Goal: Communication & Community: Answer question/provide support

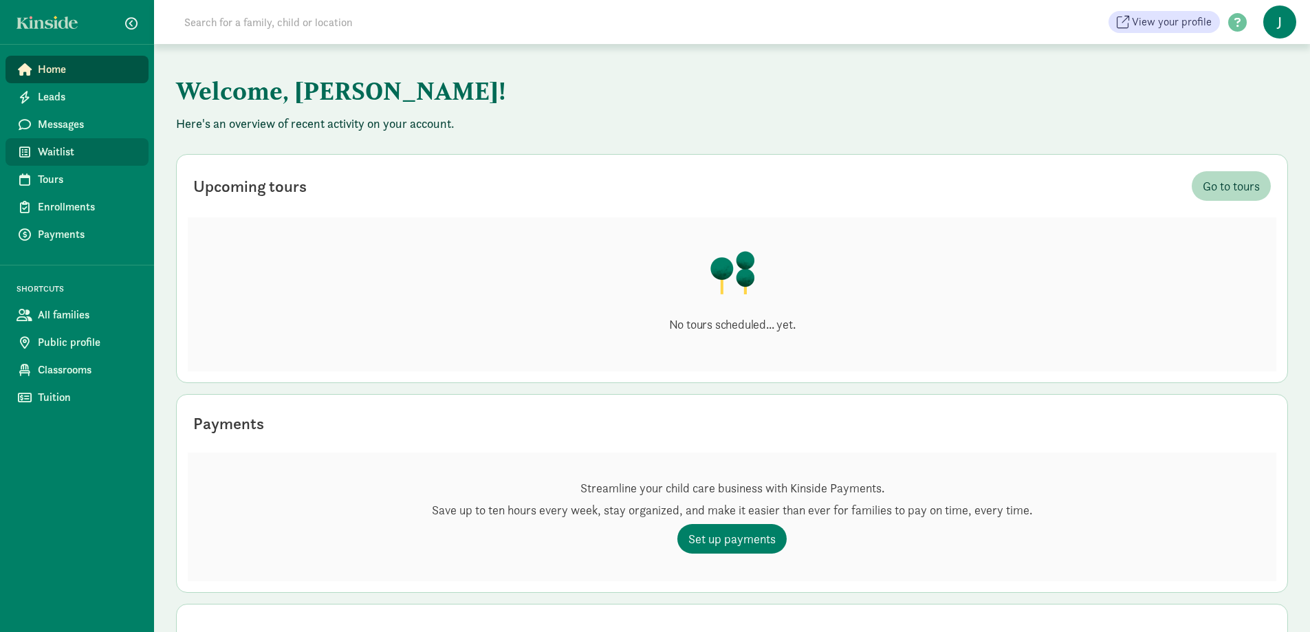
click at [73, 147] on span "Waitlist" at bounding box center [88, 152] width 100 height 17
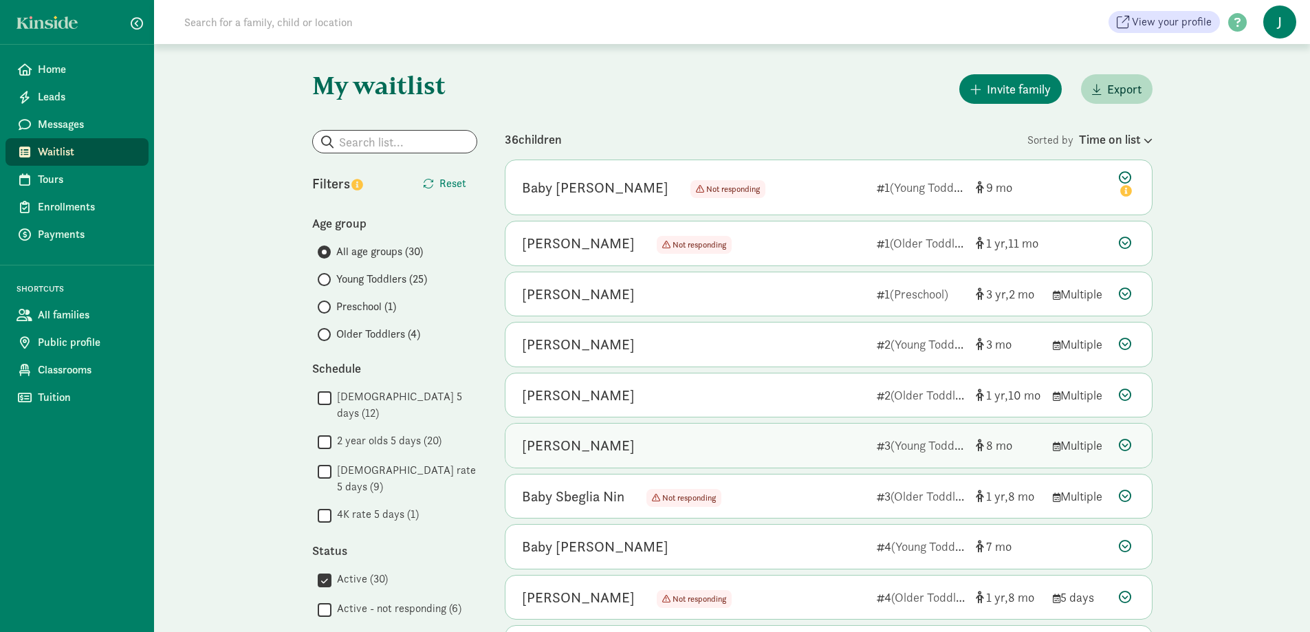
click at [1125, 444] on icon at bounding box center [1125, 445] width 12 height 12
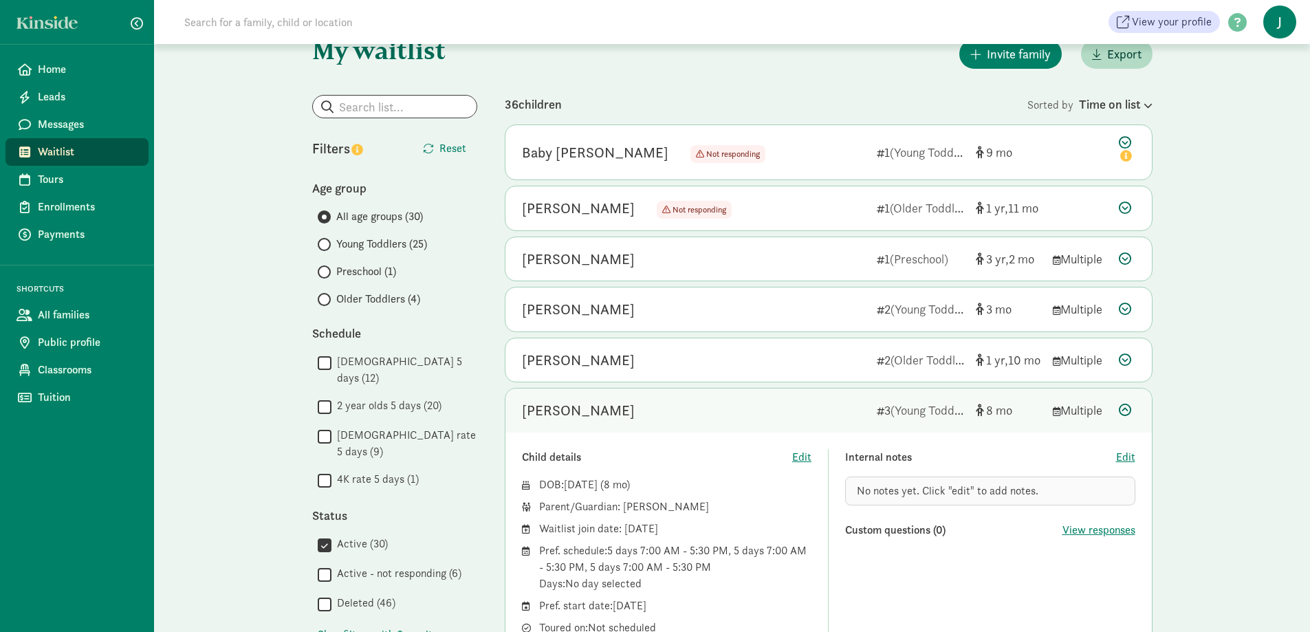
scroll to position [69, 0]
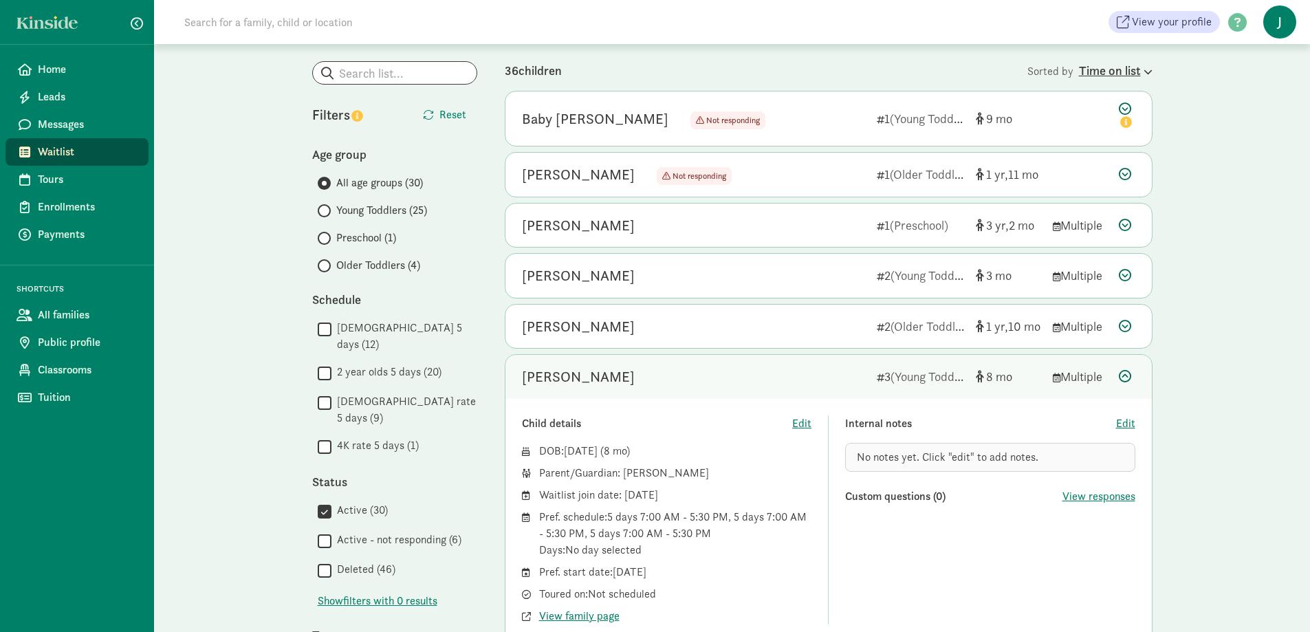
click at [1100, 63] on div "Time on list" at bounding box center [1116, 70] width 74 height 19
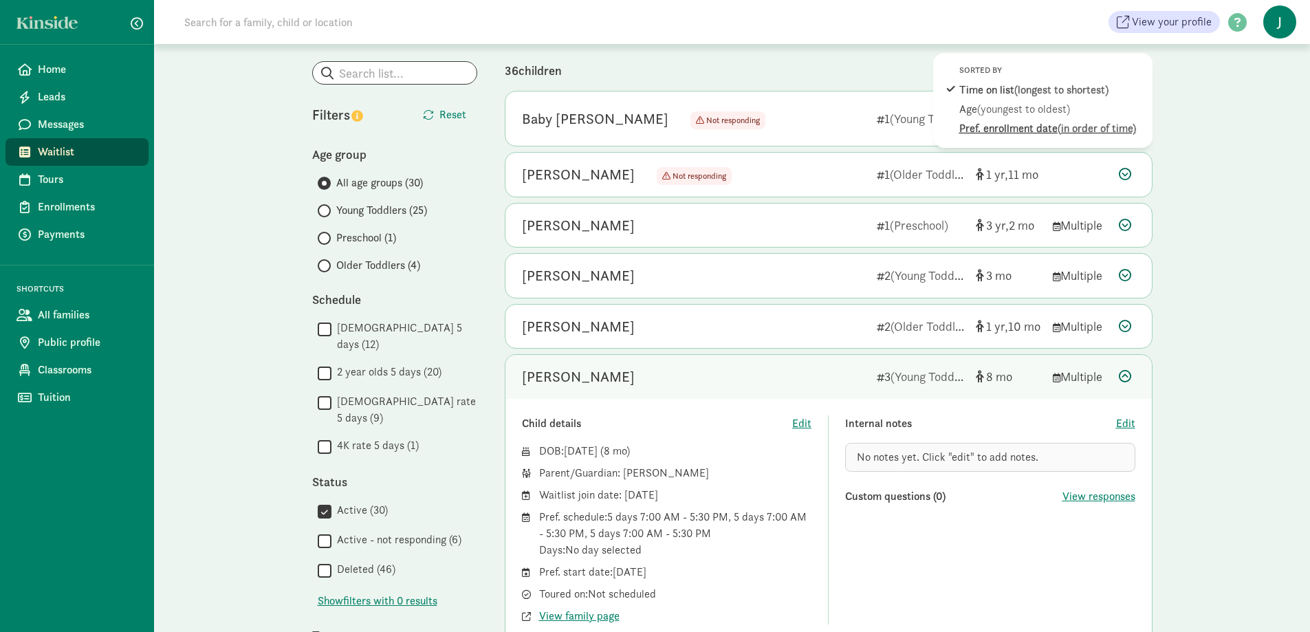
click at [1027, 133] on div "Pref. enrollment date (in order of time)" at bounding box center [1053, 128] width 186 height 17
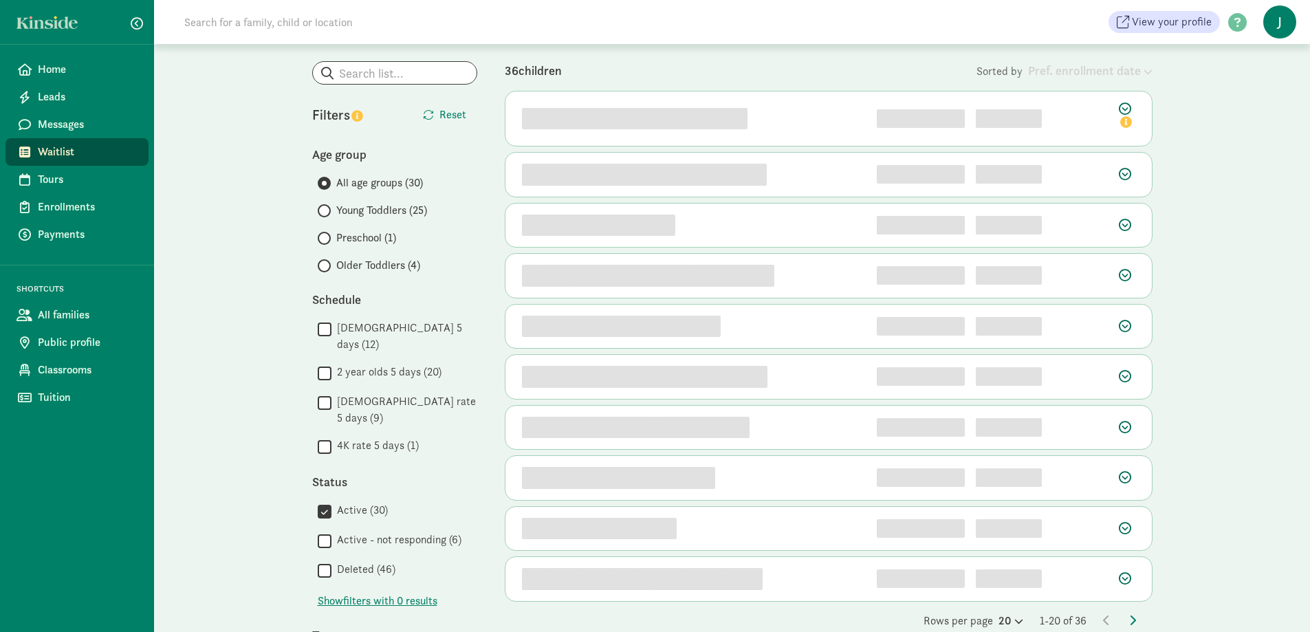
scroll to position [0, 0]
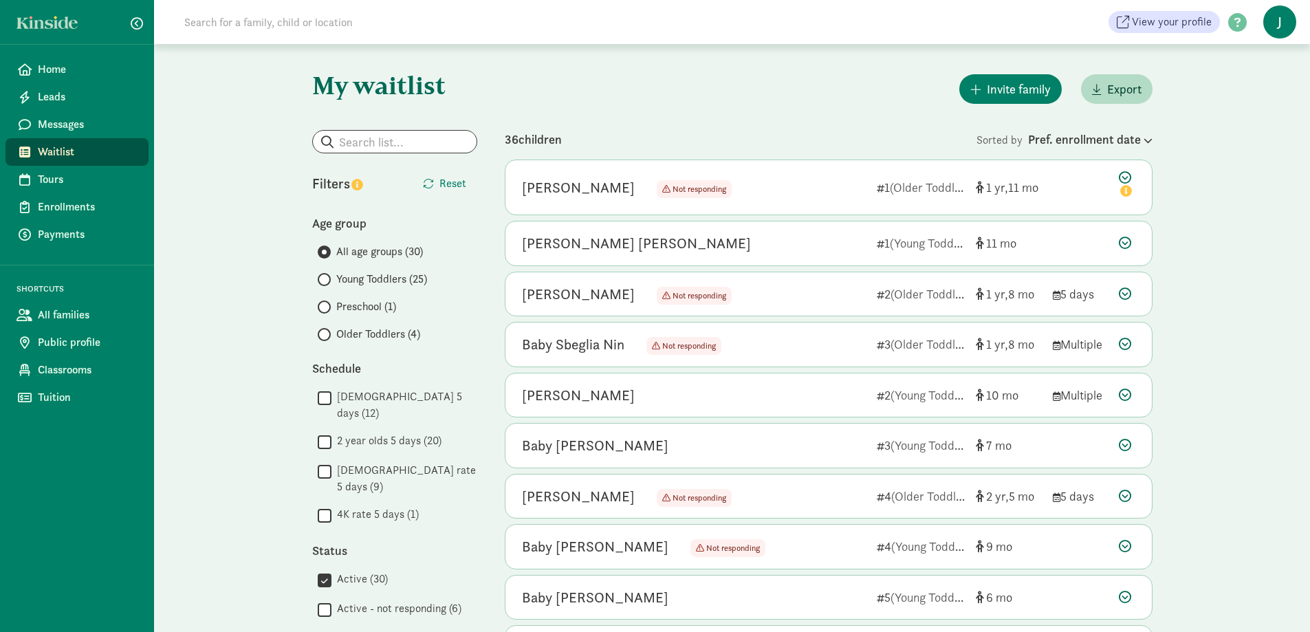
click at [325, 285] on span at bounding box center [324, 279] width 13 height 13
click at [325, 284] on input "Young Toddlers (25)" at bounding box center [322, 279] width 9 height 9
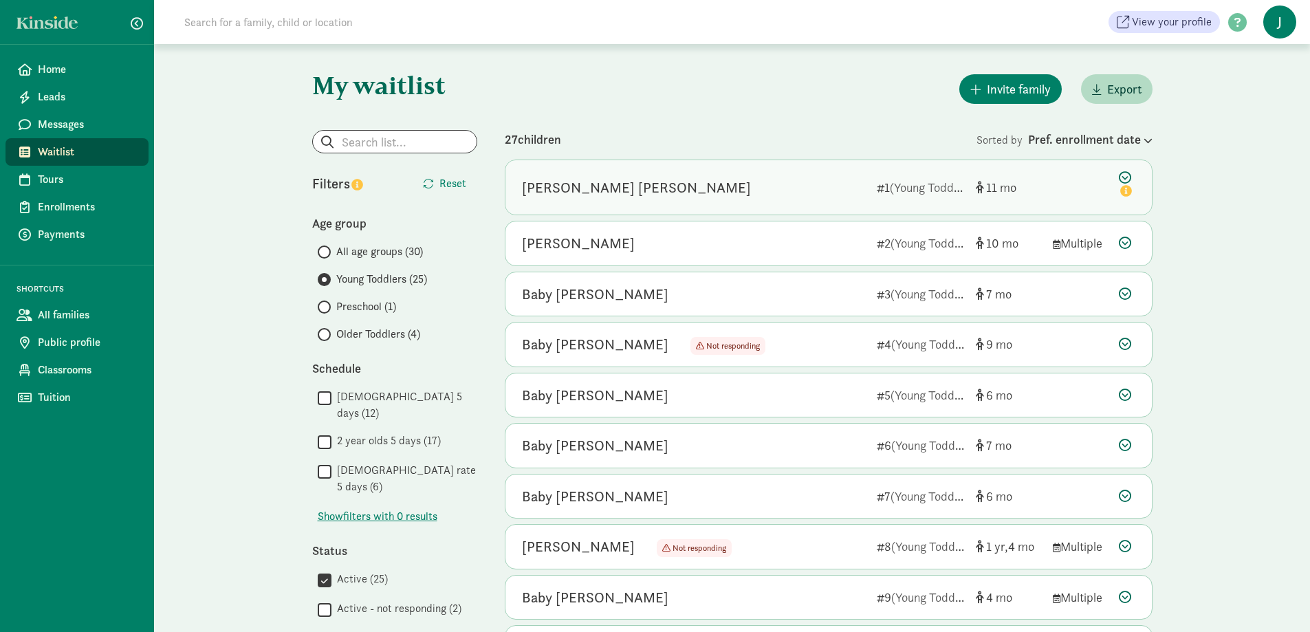
click at [1122, 176] on icon at bounding box center [1127, 185] width 17 height 29
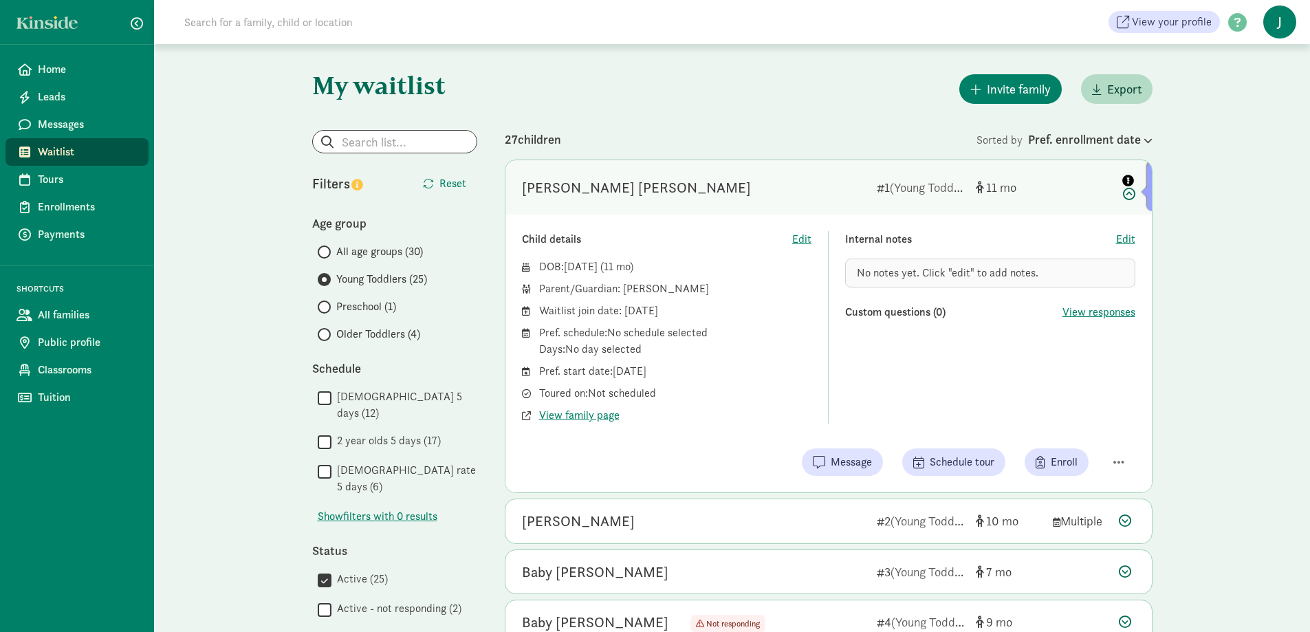
click at [1122, 191] on icon at bounding box center [1127, 185] width 17 height 29
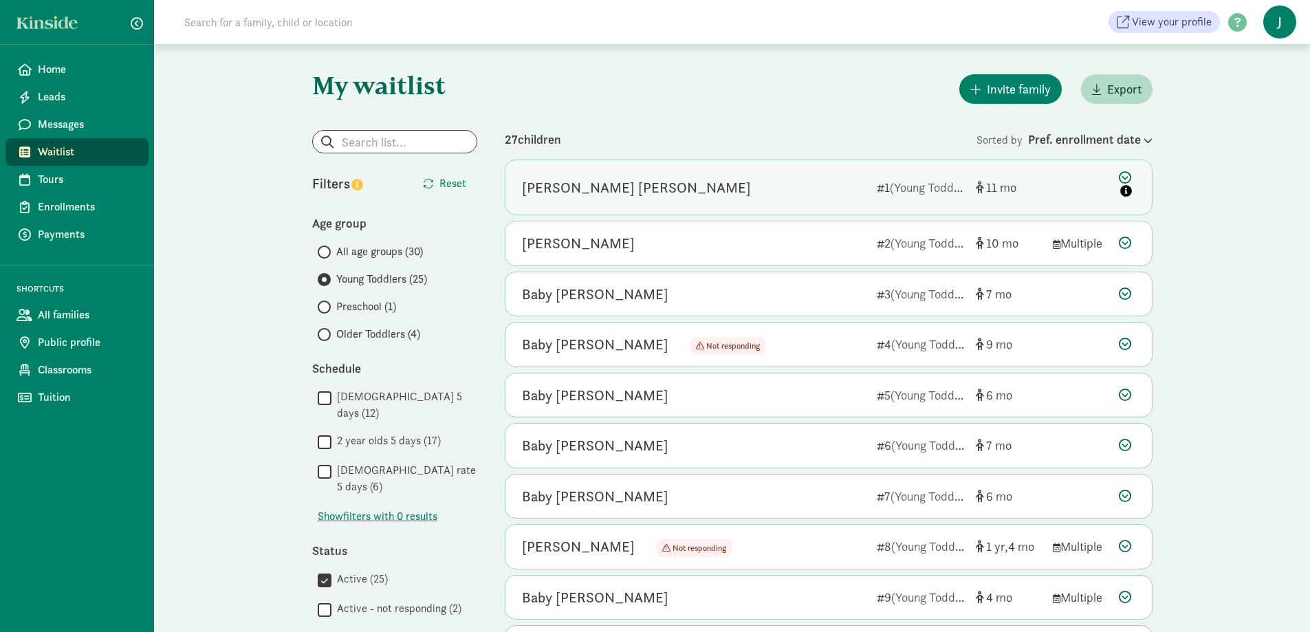
click at [1130, 177] on icon at bounding box center [1127, 185] width 17 height 29
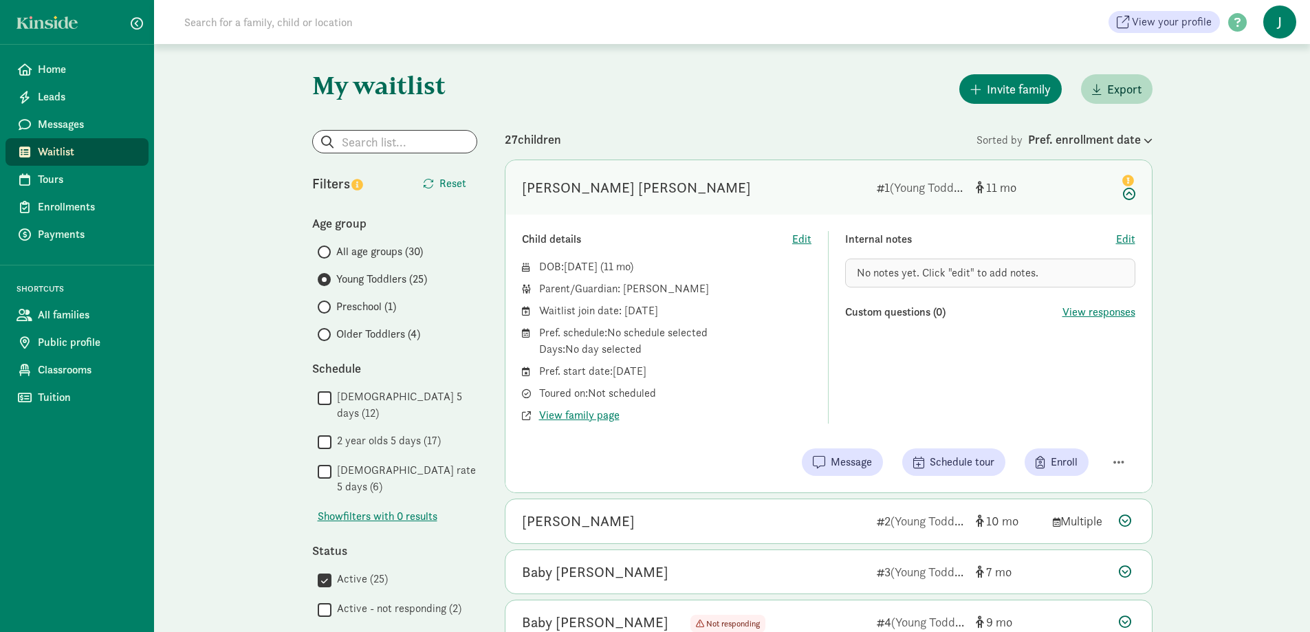
click at [1136, 197] on div "Cameron Ziggy Gertner 1 (Young Toddlers) 11" at bounding box center [829, 187] width 647 height 54
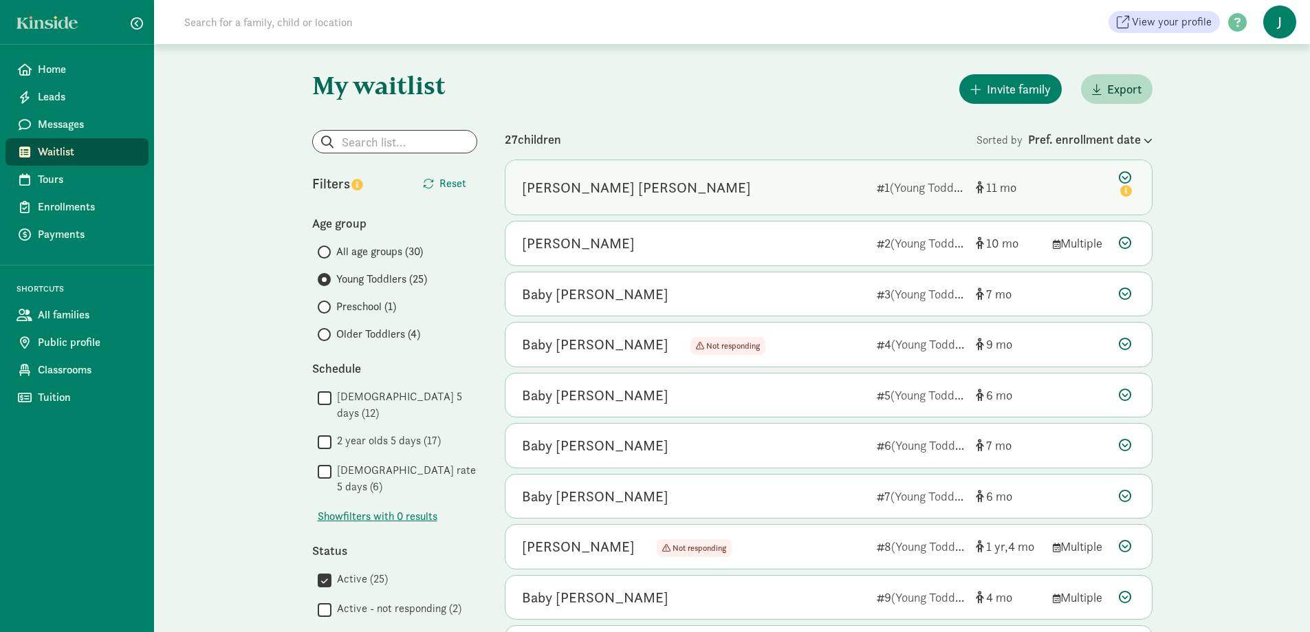
click at [1125, 171] on icon at bounding box center [1127, 185] width 17 height 29
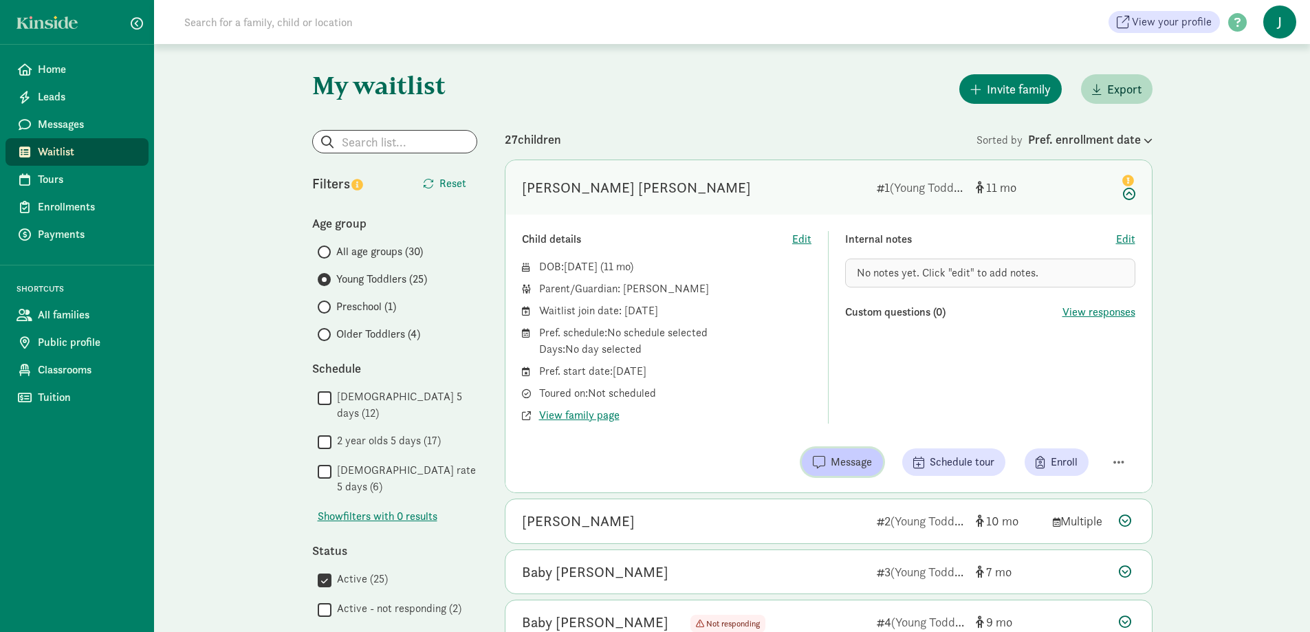
click at [817, 452] on button "Message" at bounding box center [842, 463] width 81 height 28
click at [45, 122] on span "Messages" at bounding box center [88, 124] width 100 height 17
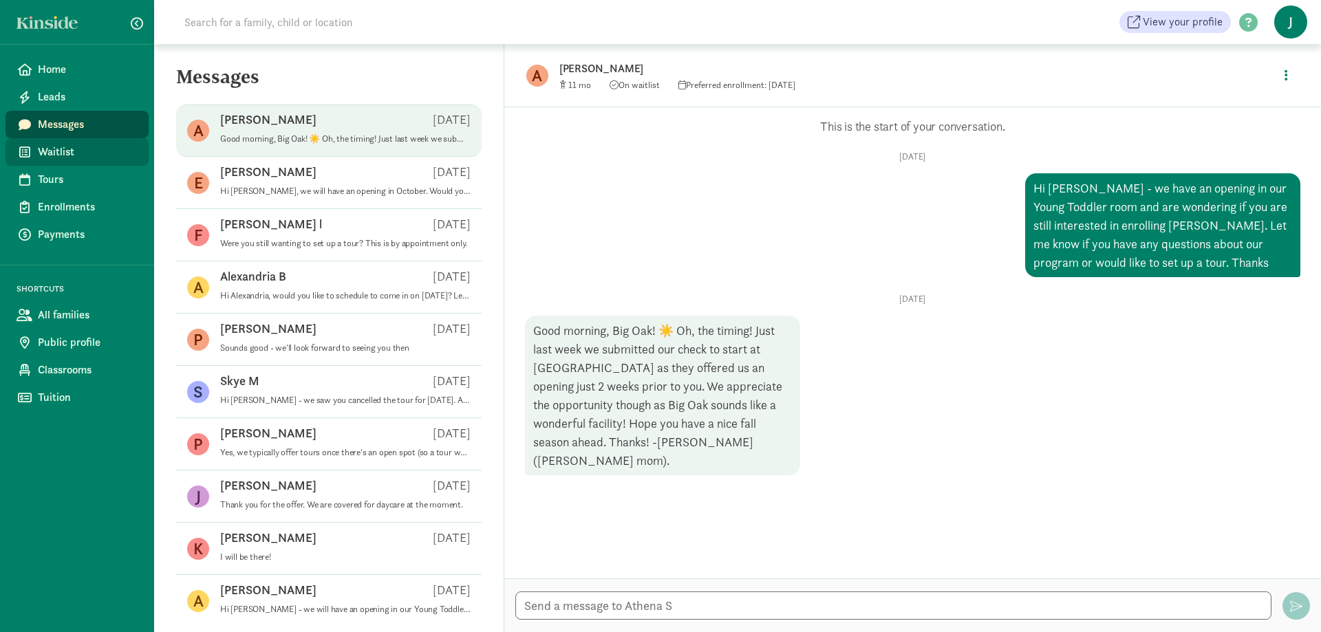
click at [81, 146] on span "Waitlist" at bounding box center [88, 152] width 100 height 17
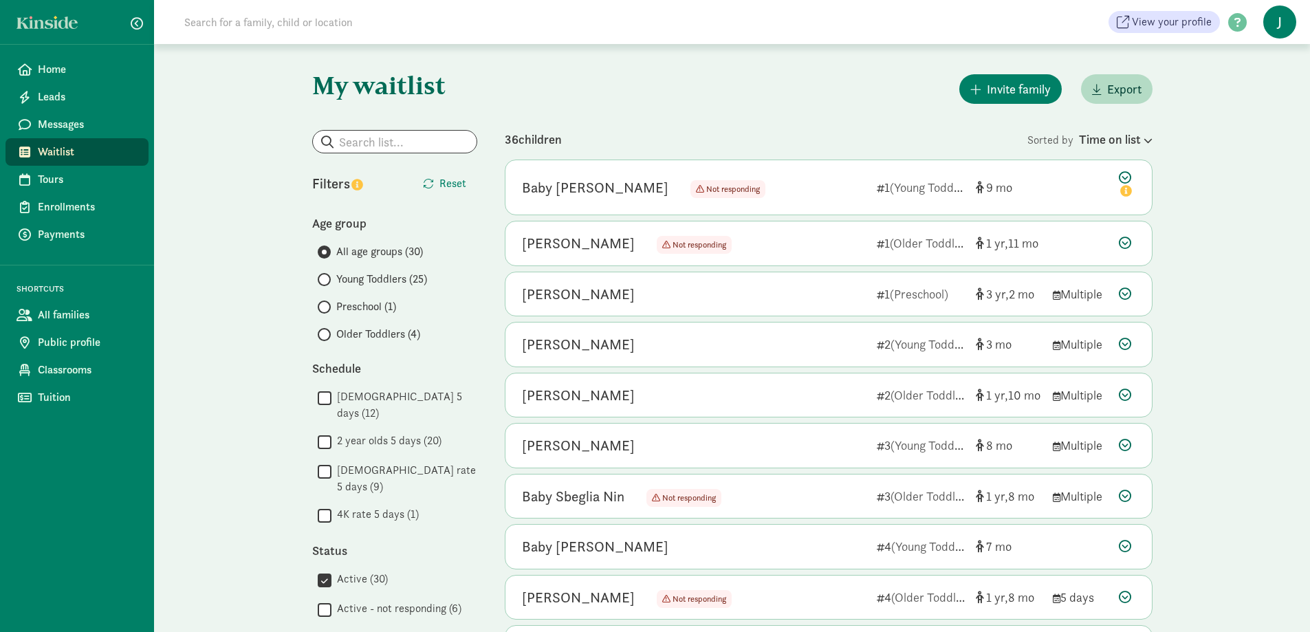
click at [379, 279] on span "Young Toddlers (25)" at bounding box center [381, 279] width 91 height 17
click at [327, 279] on input "Young Toddlers (25)" at bounding box center [322, 279] width 9 height 9
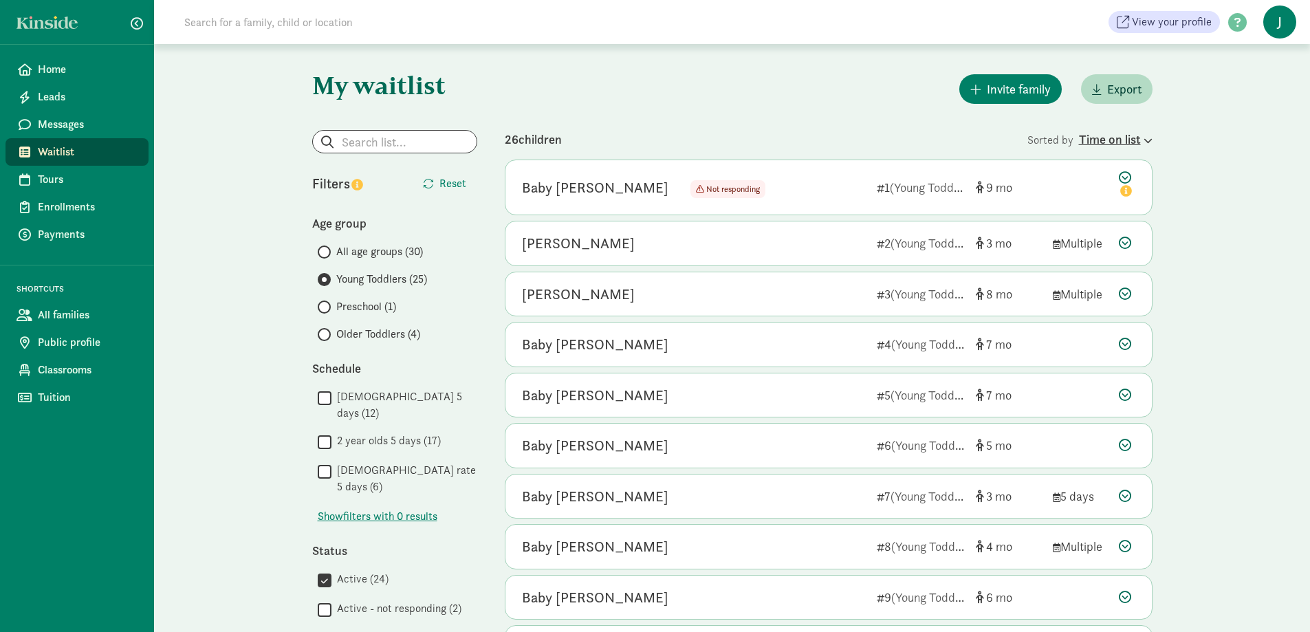
click at [1107, 140] on div "Time on list" at bounding box center [1116, 139] width 74 height 19
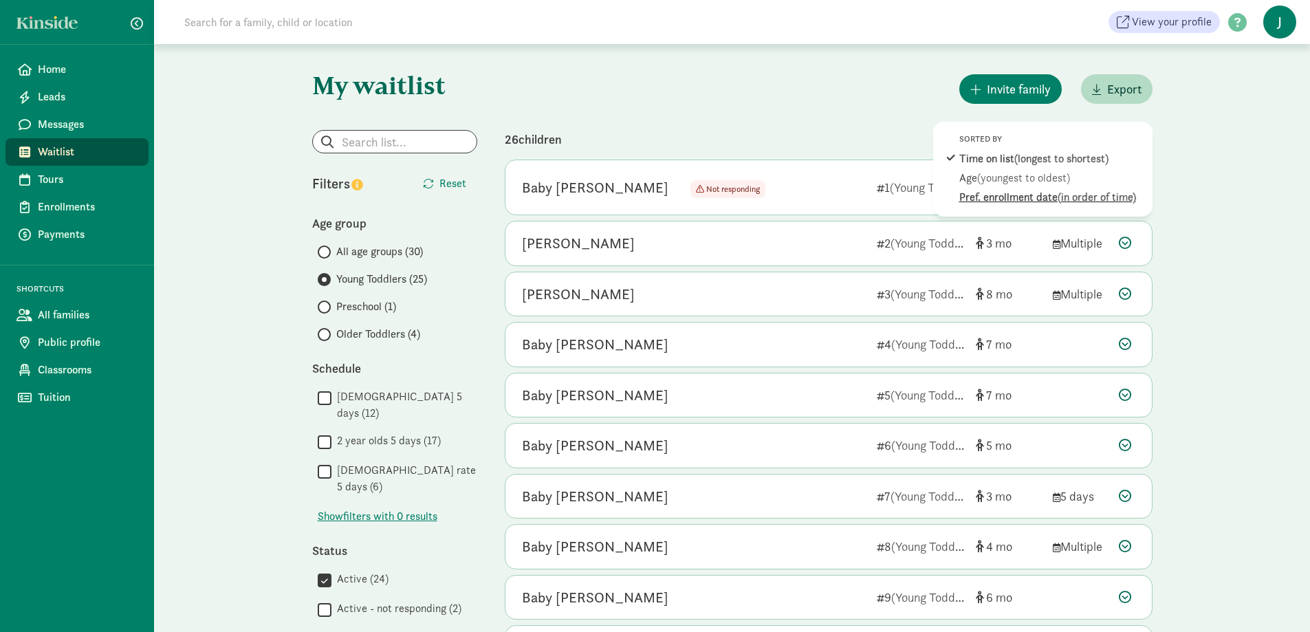
click at [1079, 199] on span "(in order of time)" at bounding box center [1097, 197] width 78 height 14
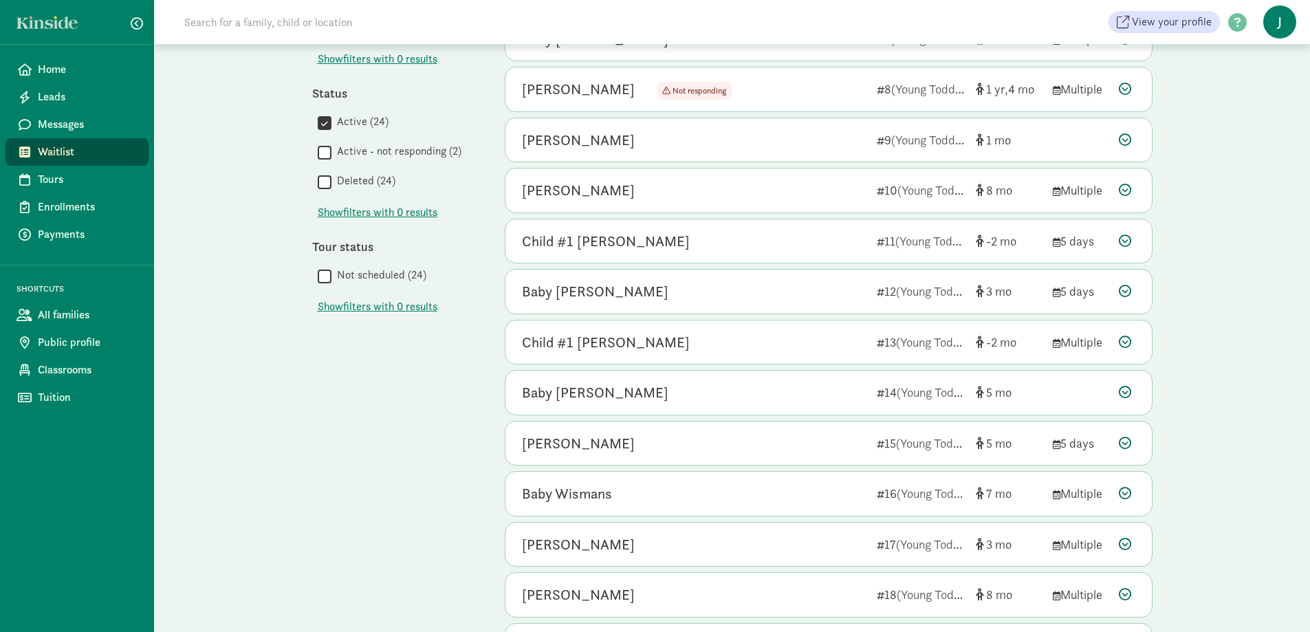
scroll to position [482, 0]
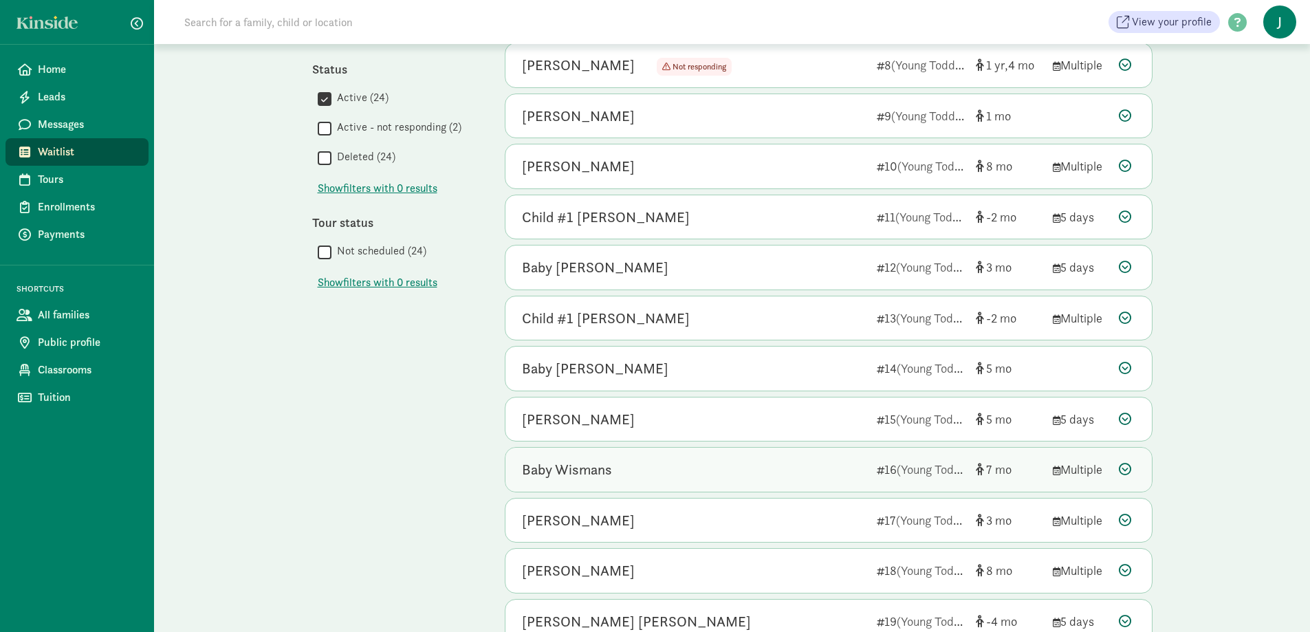
click at [1125, 468] on icon at bounding box center [1125, 469] width 12 height 12
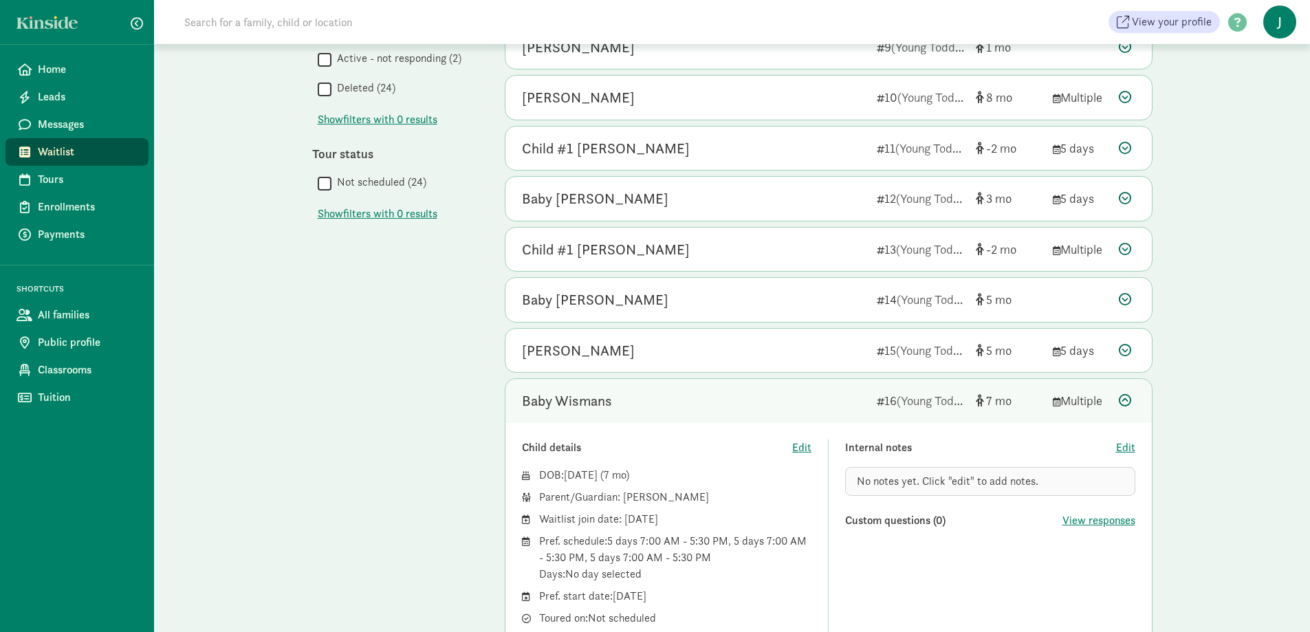
scroll to position [619, 0]
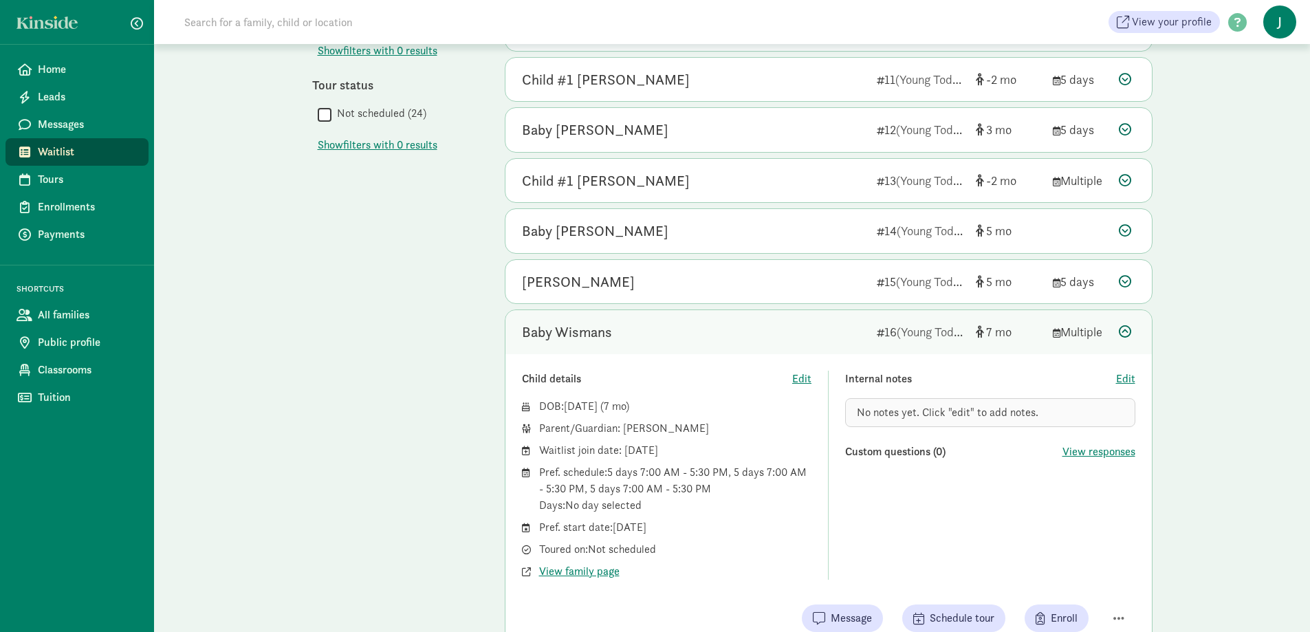
click at [1121, 336] on icon at bounding box center [1125, 331] width 12 height 12
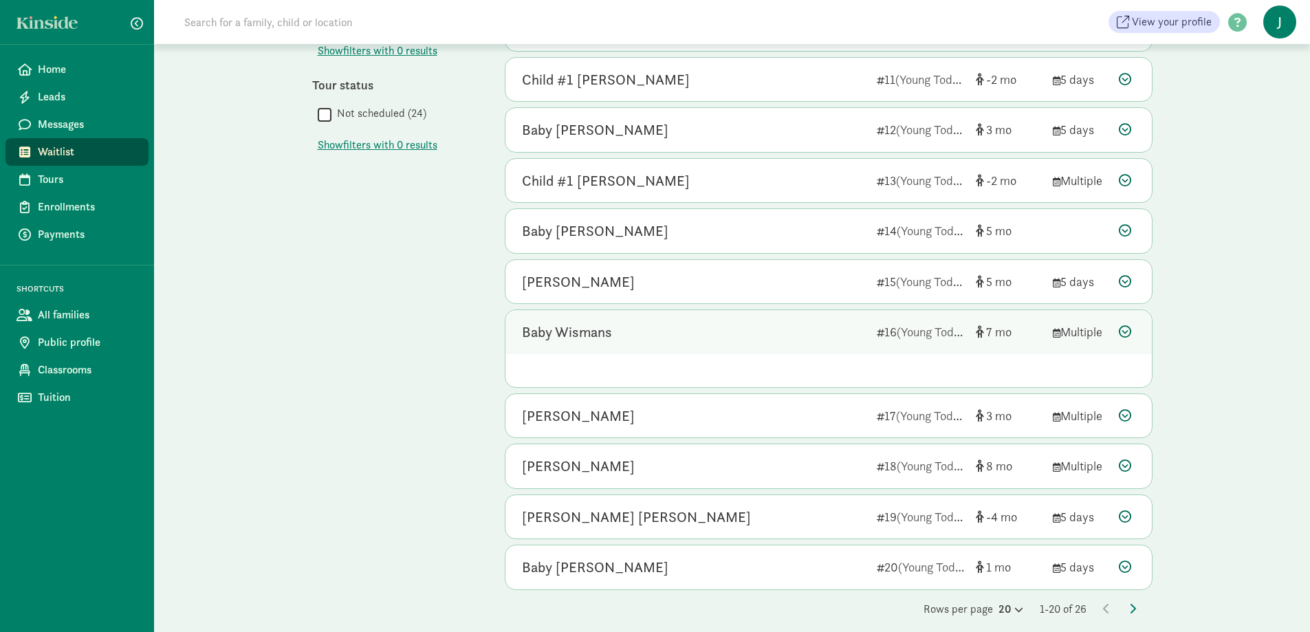
scroll to position [598, 0]
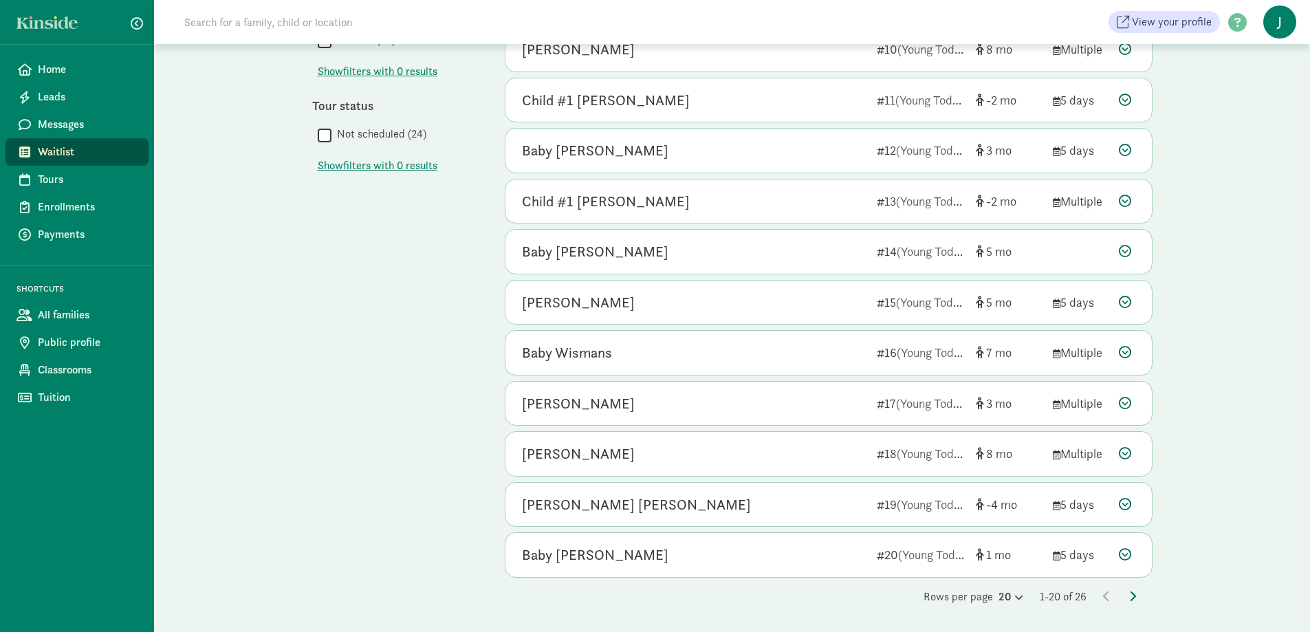
click at [1132, 598] on icon at bounding box center [1133, 596] width 7 height 11
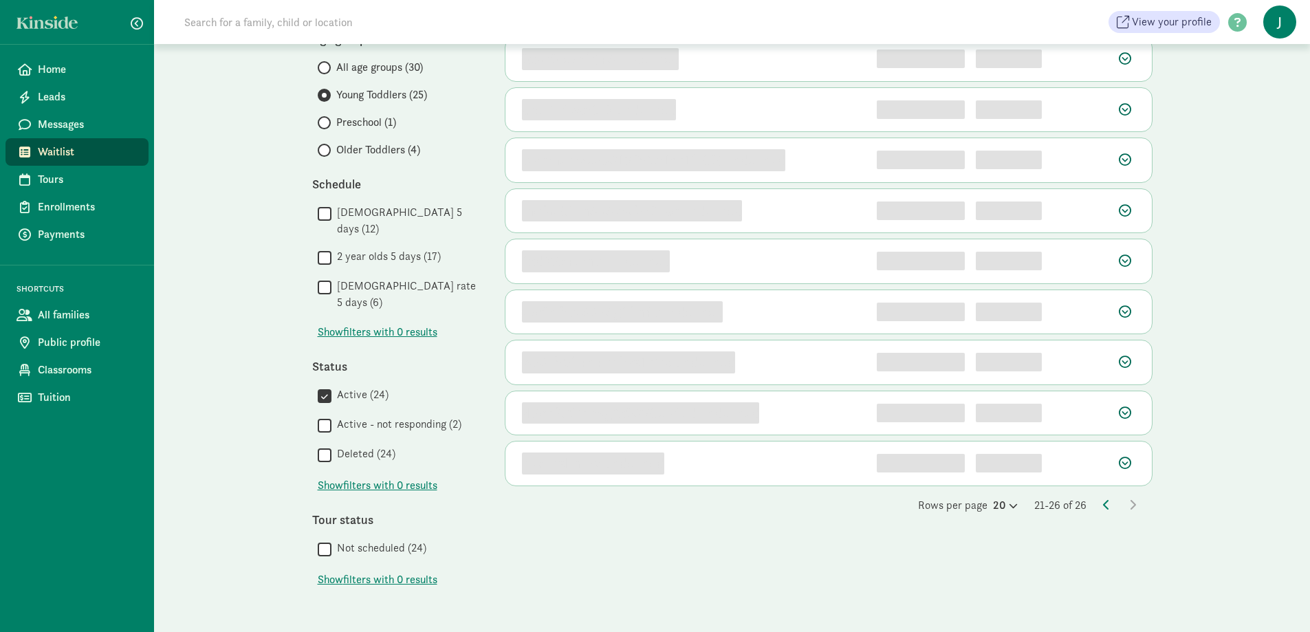
scroll to position [0, 0]
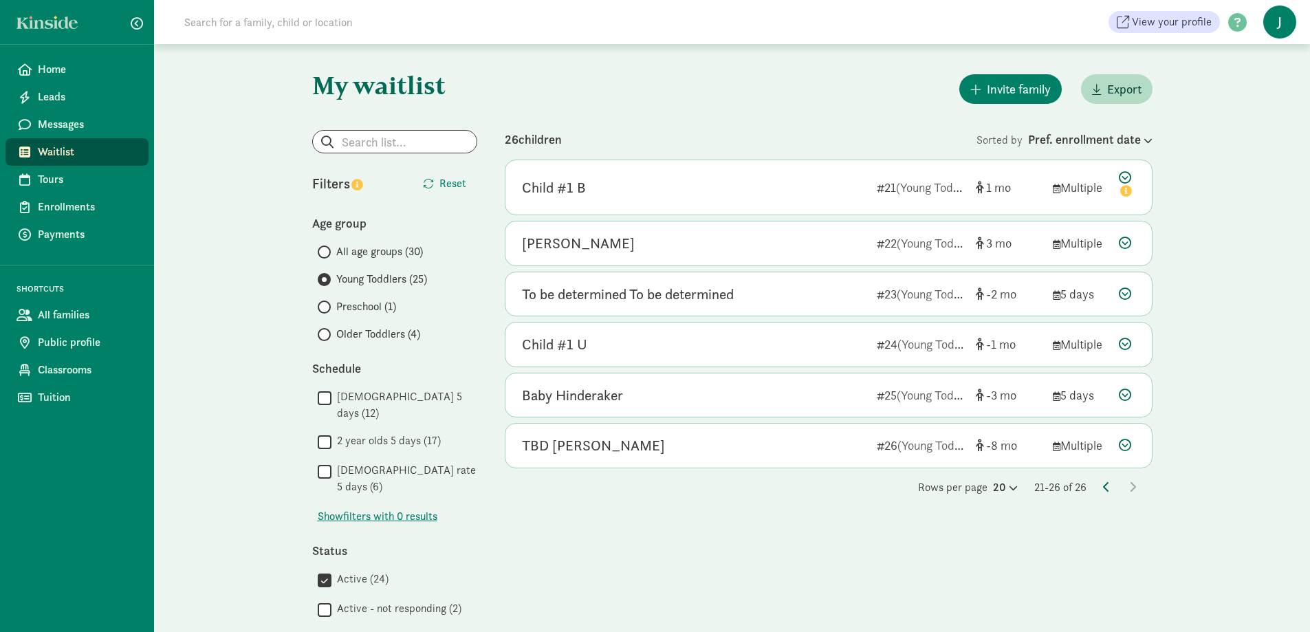
click at [1104, 489] on icon at bounding box center [1106, 487] width 7 height 11
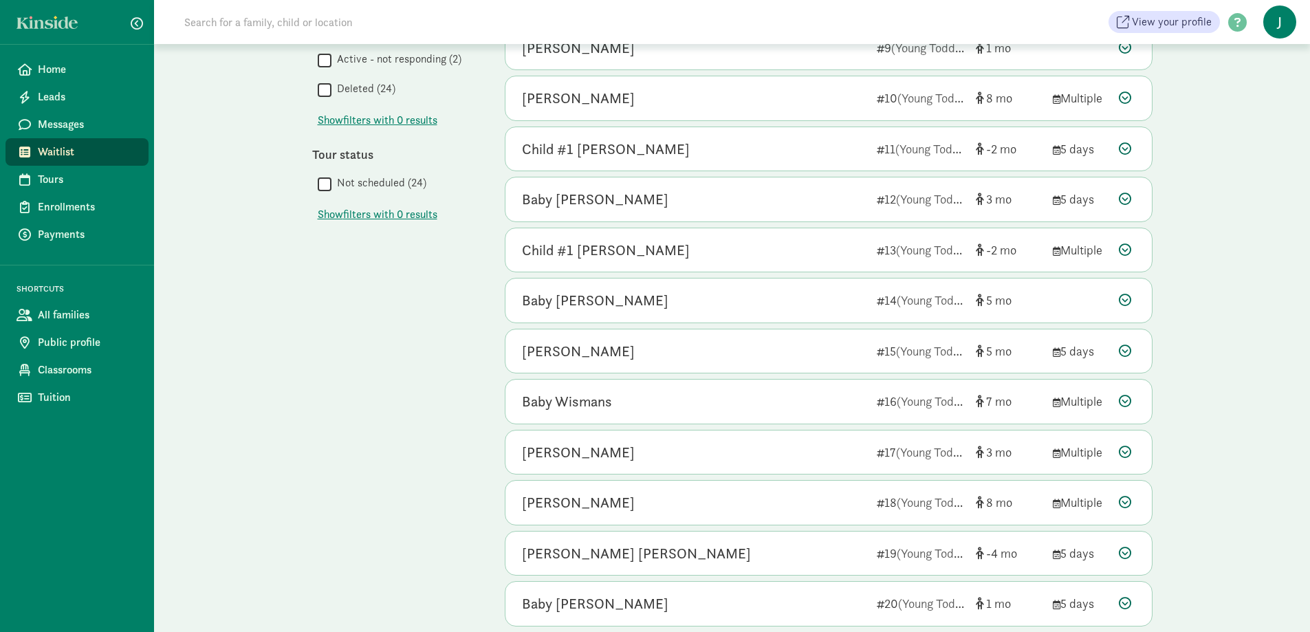
scroll to position [550, 0]
click at [1130, 452] on icon at bounding box center [1125, 451] width 12 height 12
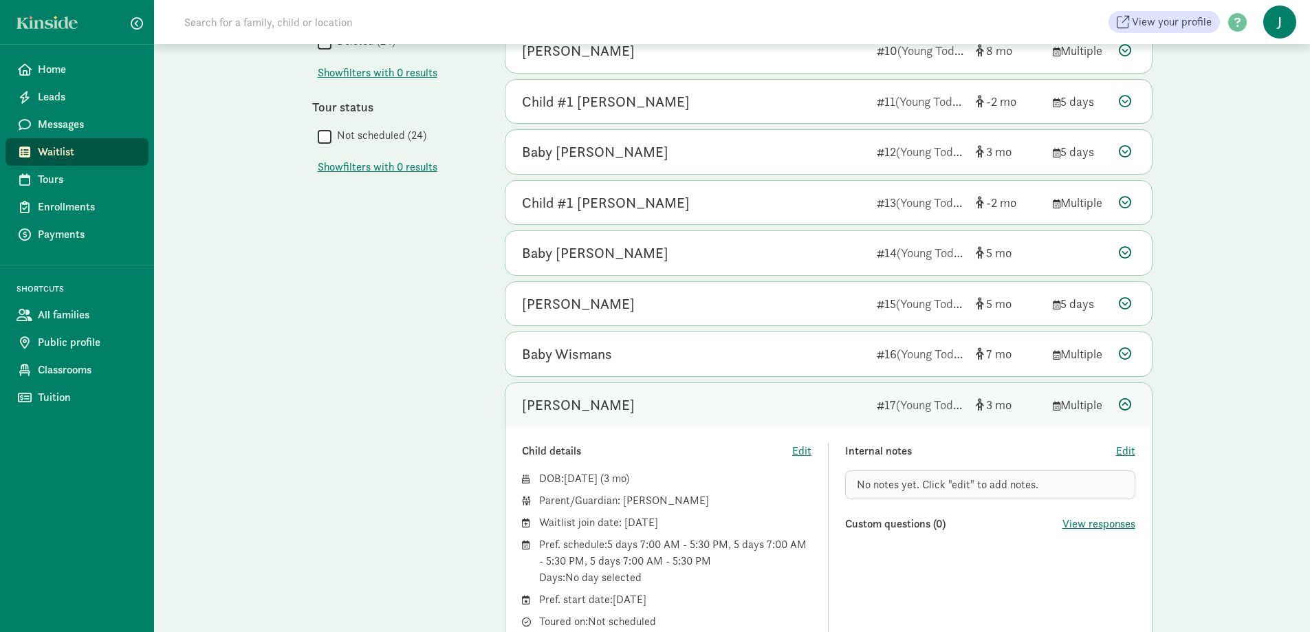
scroll to position [619, 0]
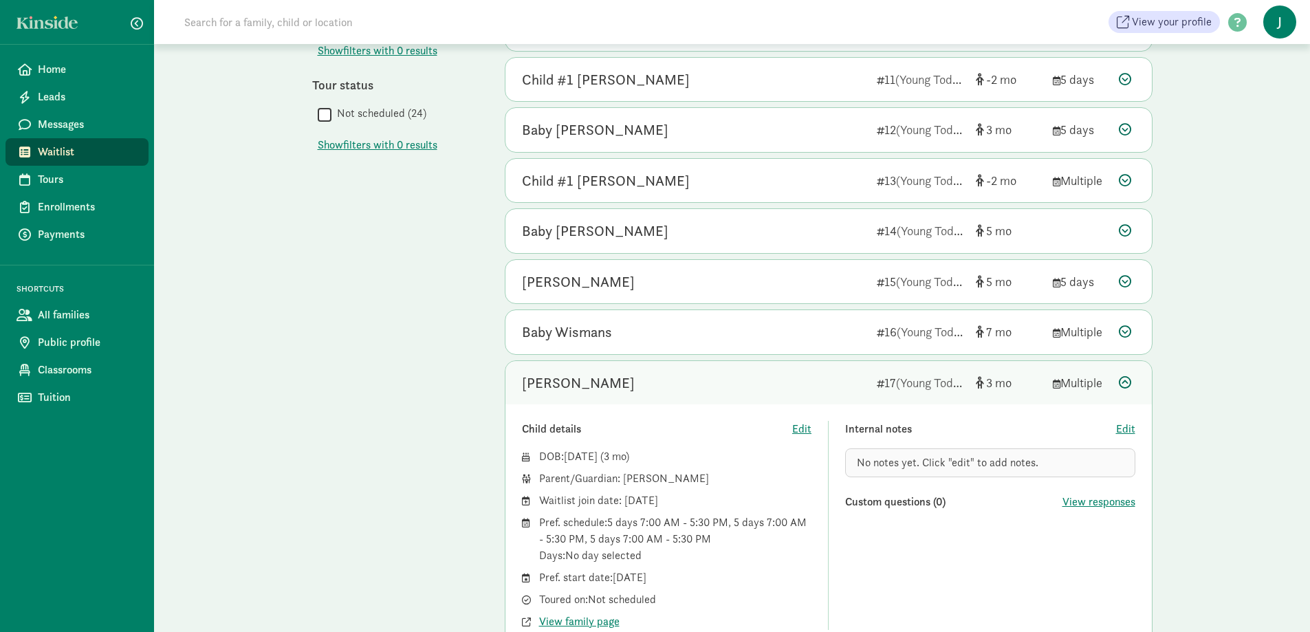
click at [1127, 378] on icon at bounding box center [1125, 382] width 12 height 12
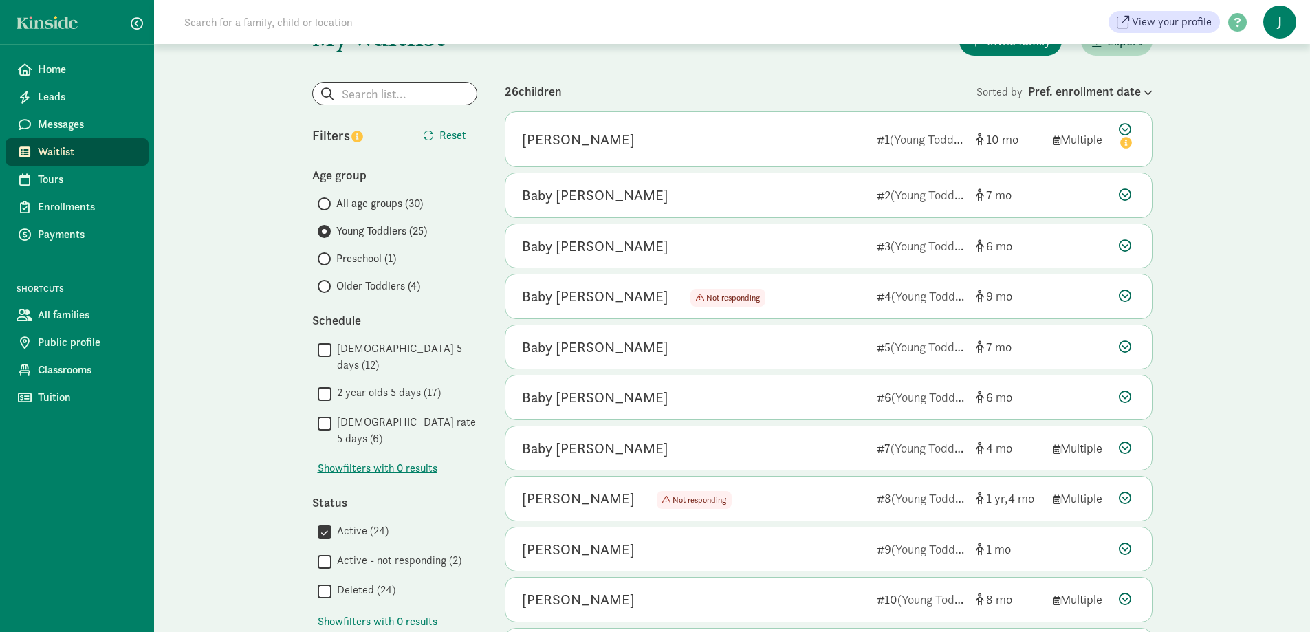
scroll to position [0, 0]
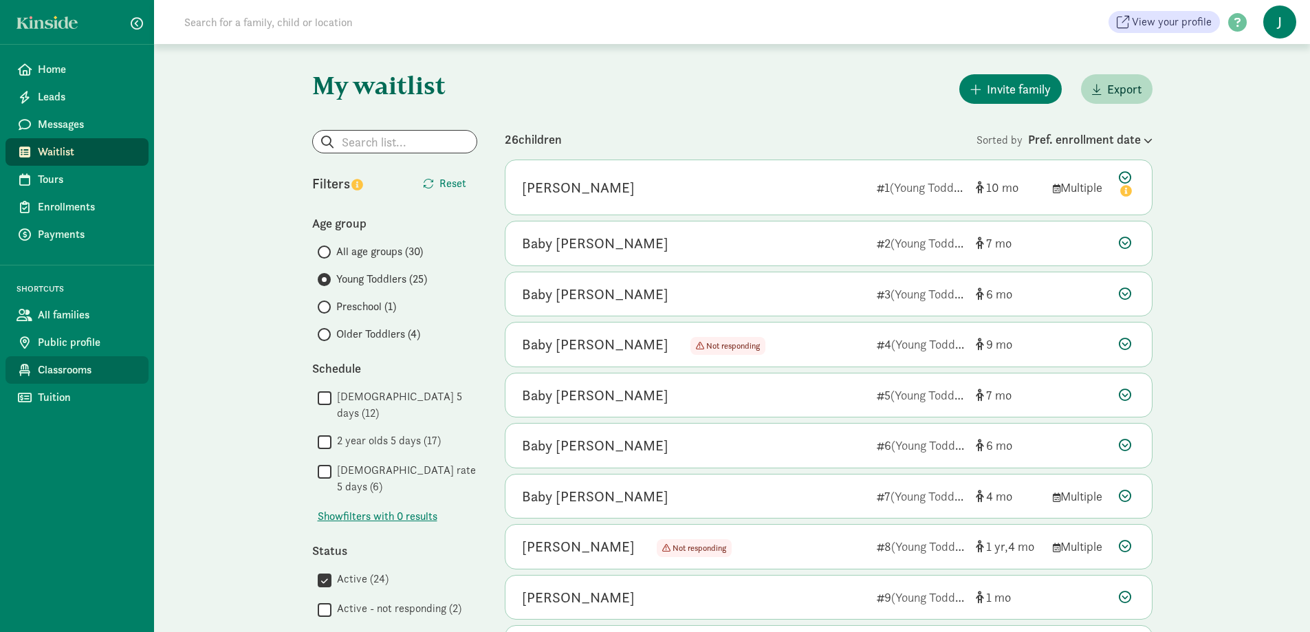
click at [76, 374] on span "Classrooms" at bounding box center [88, 370] width 100 height 17
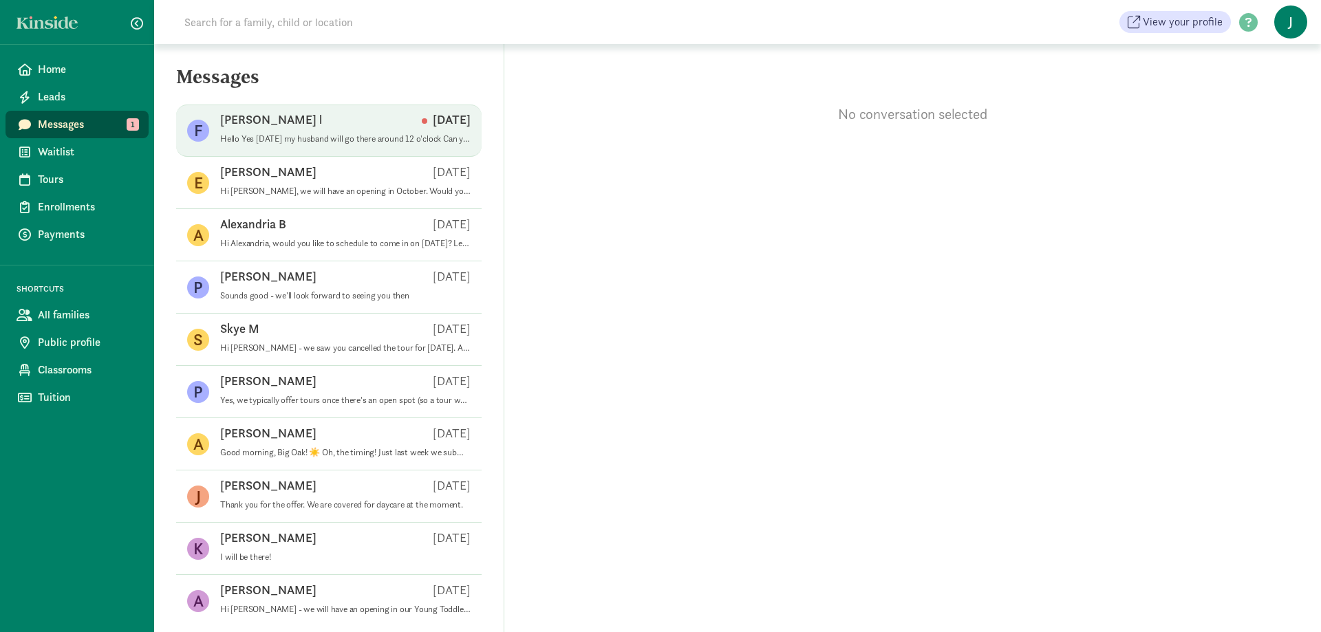
click at [310, 139] on p "Hello Yes tomorrow my husband will go there around 12 o'clock Can you give me y…" at bounding box center [345, 138] width 250 height 11
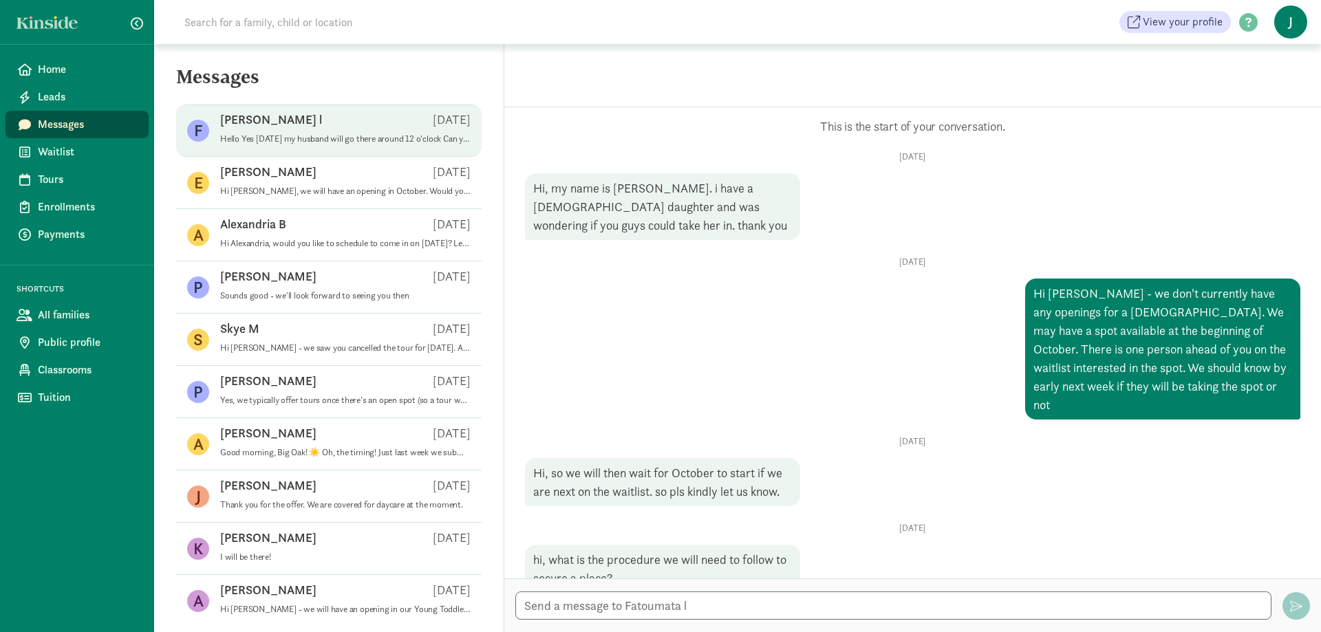
scroll to position [399, 0]
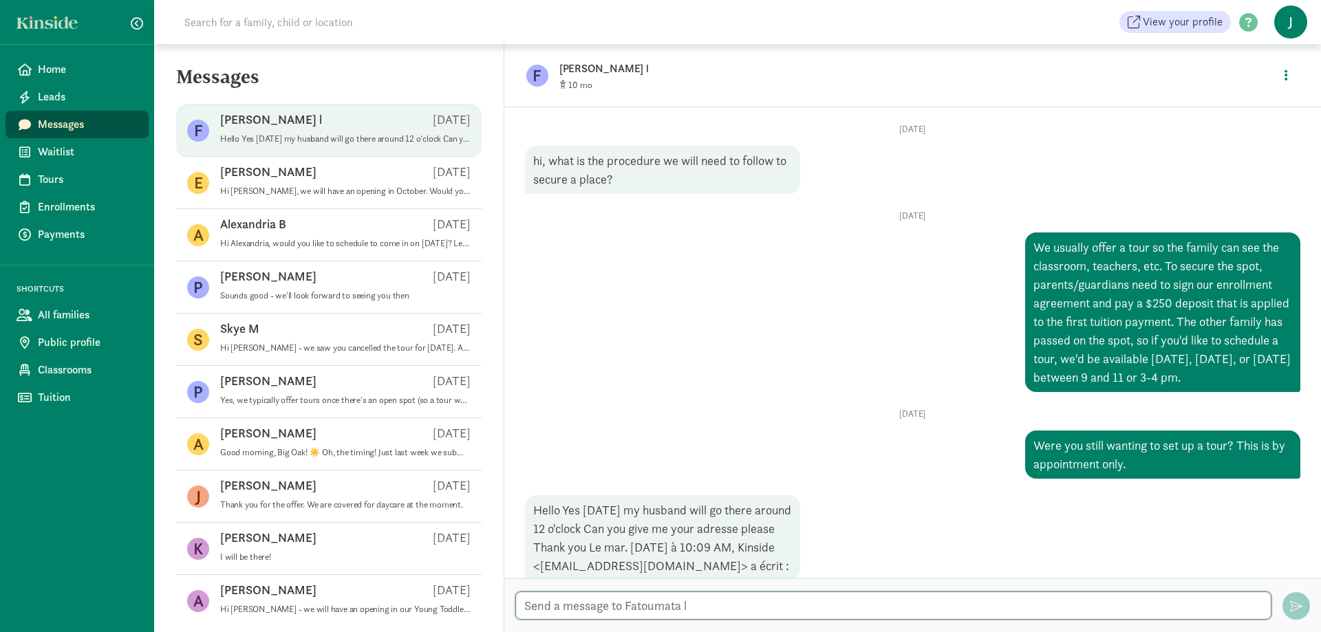
click at [566, 590] on div at bounding box center [912, 606] width 817 height 54
click at [678, 607] on textarea "We can't do 12:00 that's during naptime. Would 11:00 work? Gen" at bounding box center [893, 606] width 756 height 28
click at [690, 605] on textarea "We can't do 12:00 that's during naptime. Would 11:00 work? Gen" at bounding box center [893, 606] width 756 height 28
click at [919, 605] on textarea "We can't do 12:00 that's during our naptime. Would 11:00 work? Gen" at bounding box center [893, 606] width 756 height 28
click at [881, 607] on textarea "We can't do 12:00 that's during our naptime. Would 11:00 work? Gen" at bounding box center [893, 606] width 756 height 28
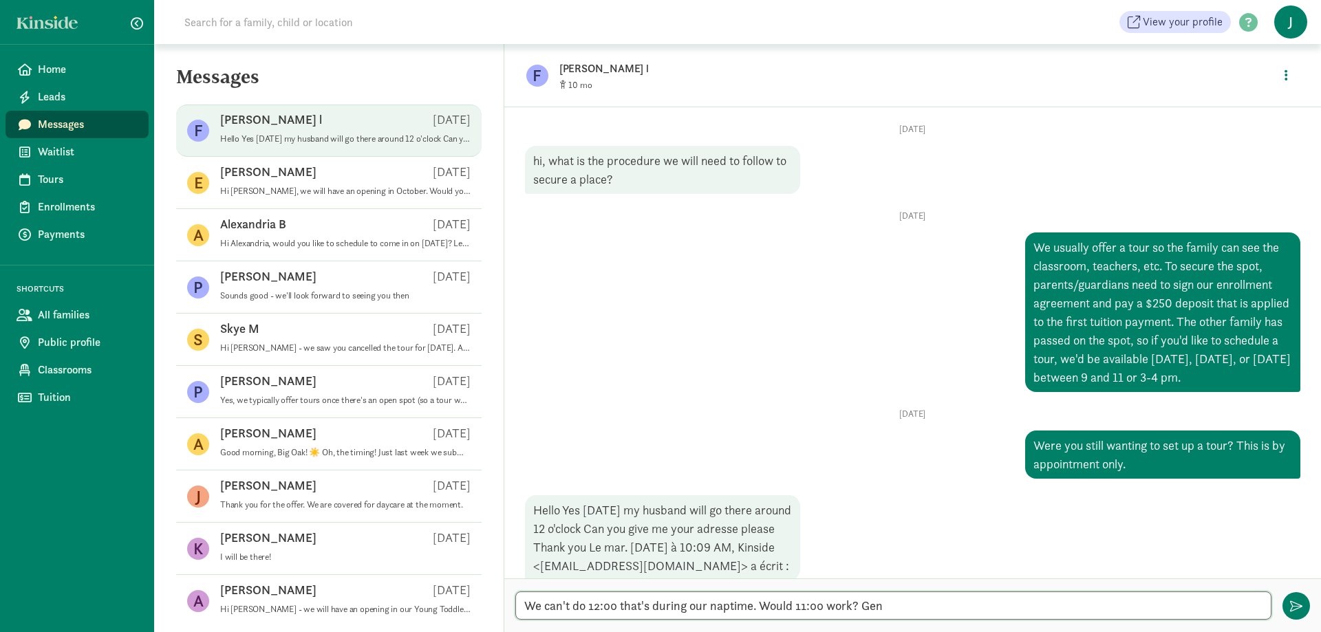
click at [881, 607] on textarea "We can't do 12:00 that's during our naptime. Would 11:00 work? Gen" at bounding box center [893, 606] width 756 height 28
type textarea "We can't do 12:00 that's during our naptime. Would 11:00 work? We offer tours b…"
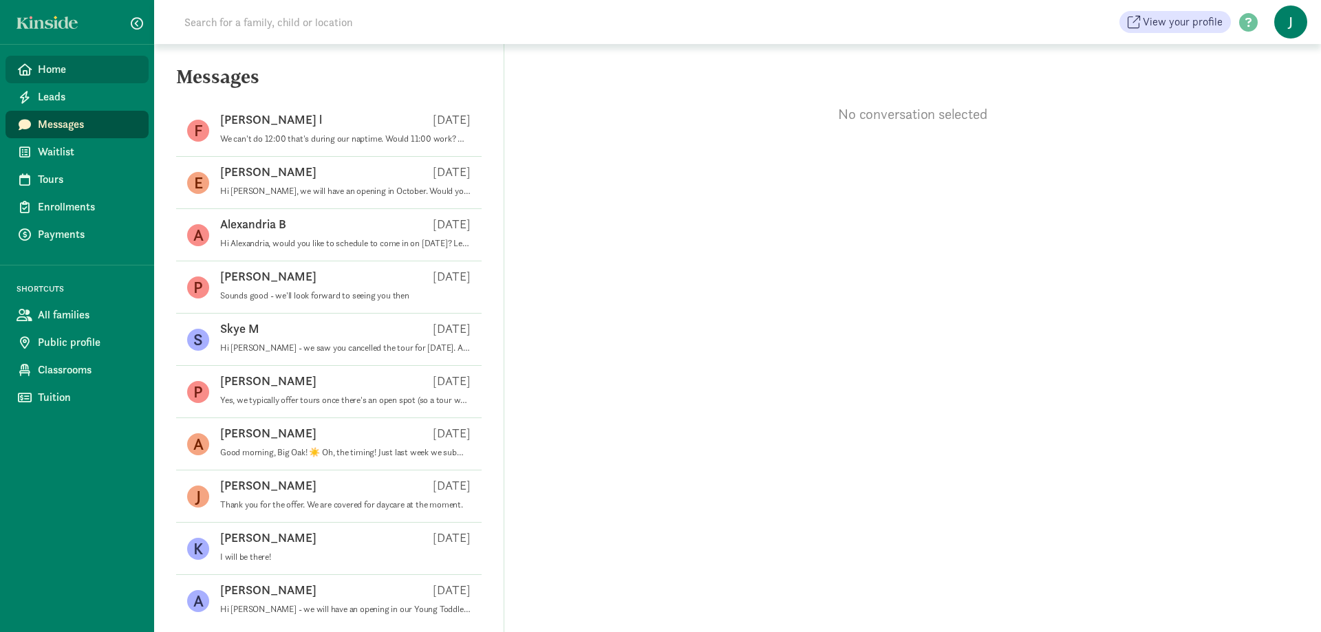
click at [77, 71] on span "Home" at bounding box center [88, 69] width 100 height 17
